Goal: Task Accomplishment & Management: Manage account settings

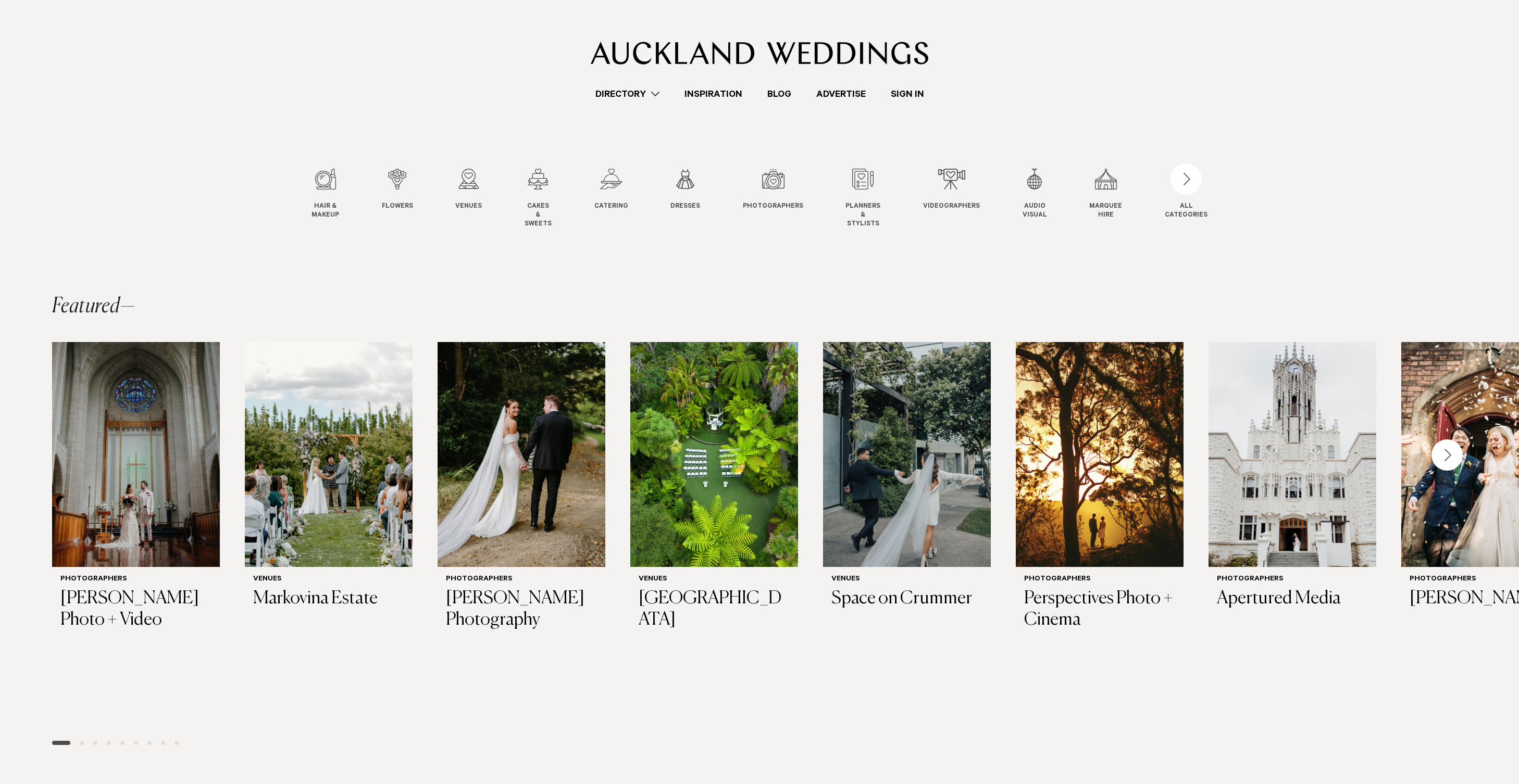
click at [906, 94] on link "Sign In" at bounding box center [907, 94] width 59 height 14
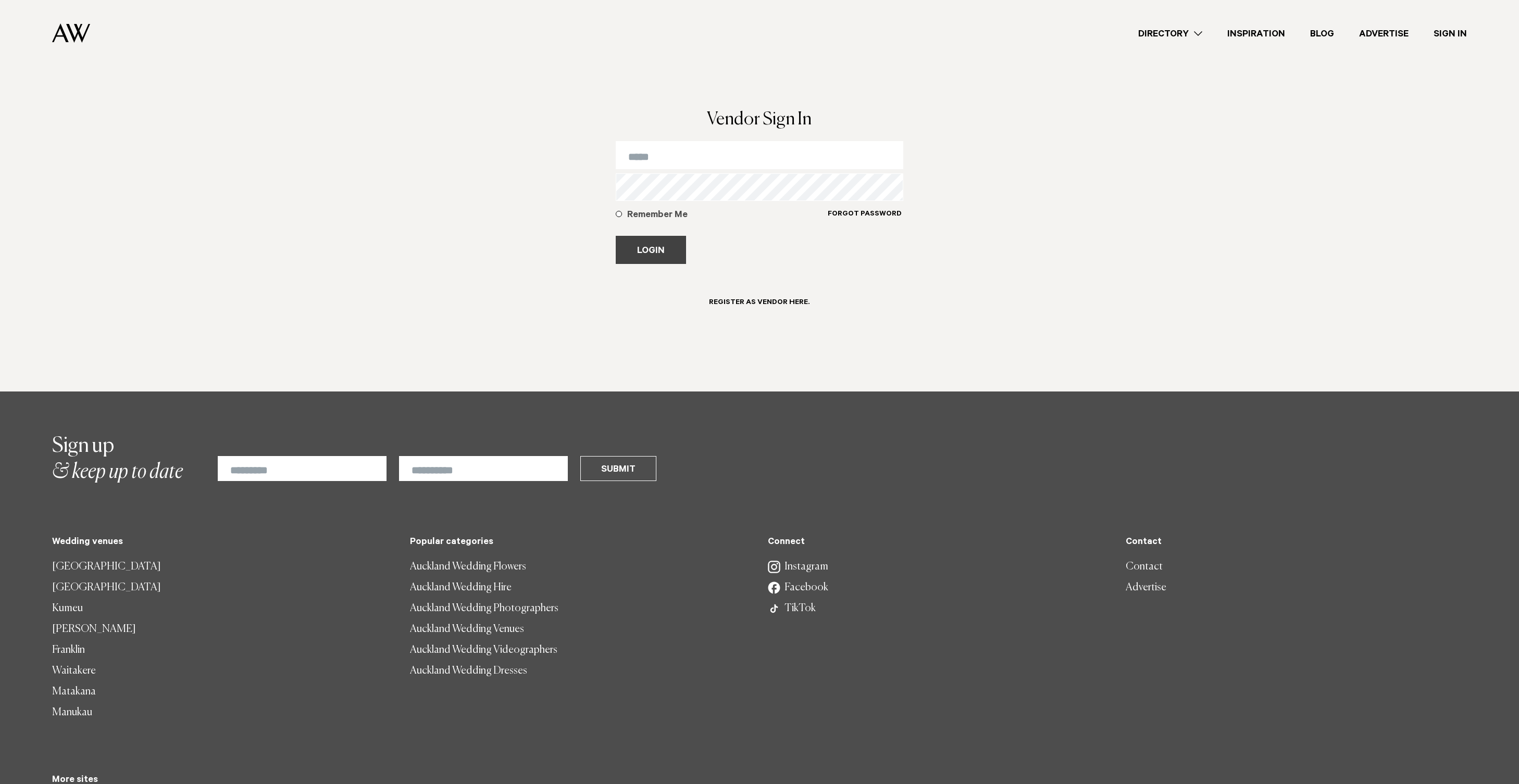
type input "**********"
click at [669, 256] on button "Login" at bounding box center [651, 250] width 70 height 28
